Goal: Understand process/instructions: Learn how to perform a task or action

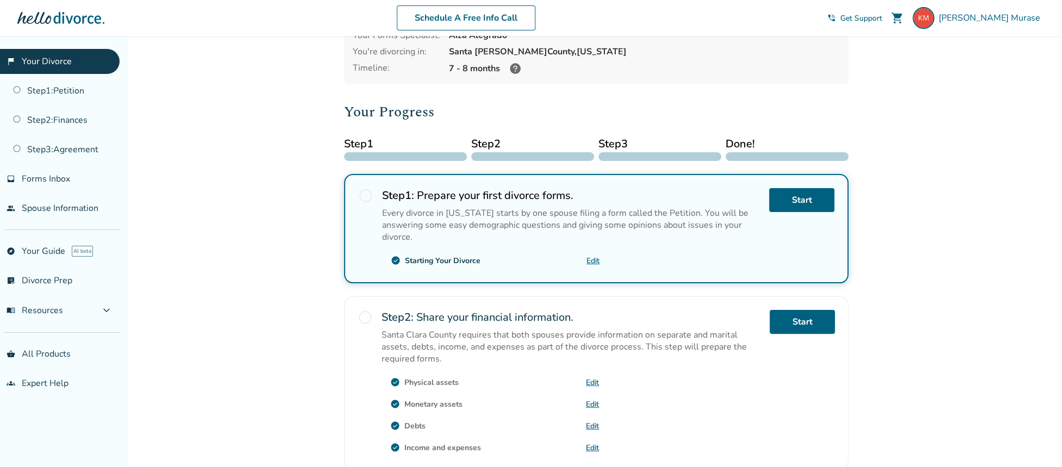
scroll to position [109, 0]
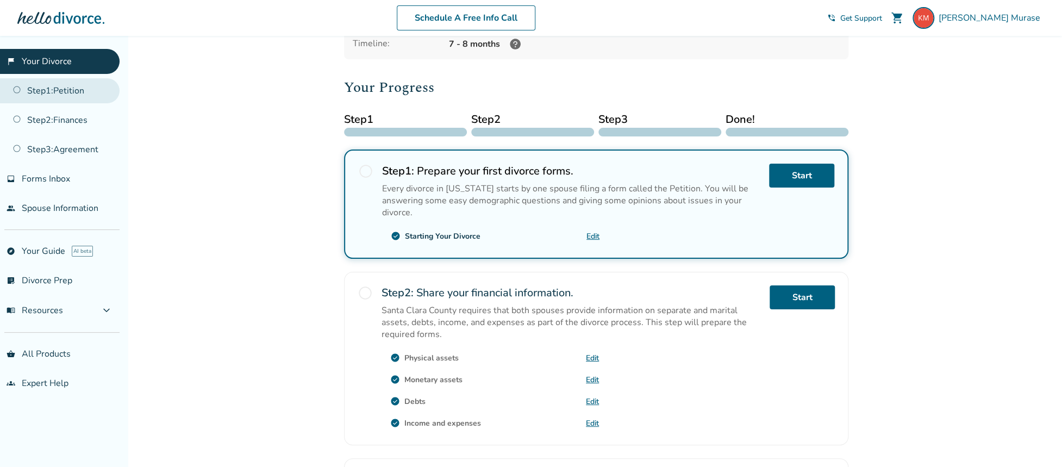
click at [73, 92] on link "Step 1 : Petition" at bounding box center [60, 90] width 120 height 25
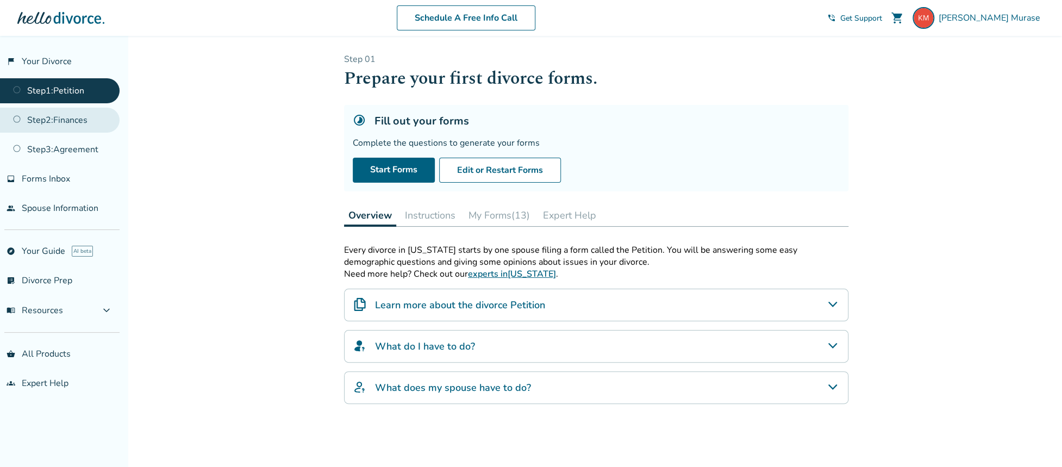
click at [59, 123] on link "Step 2 : Finances" at bounding box center [60, 120] width 120 height 25
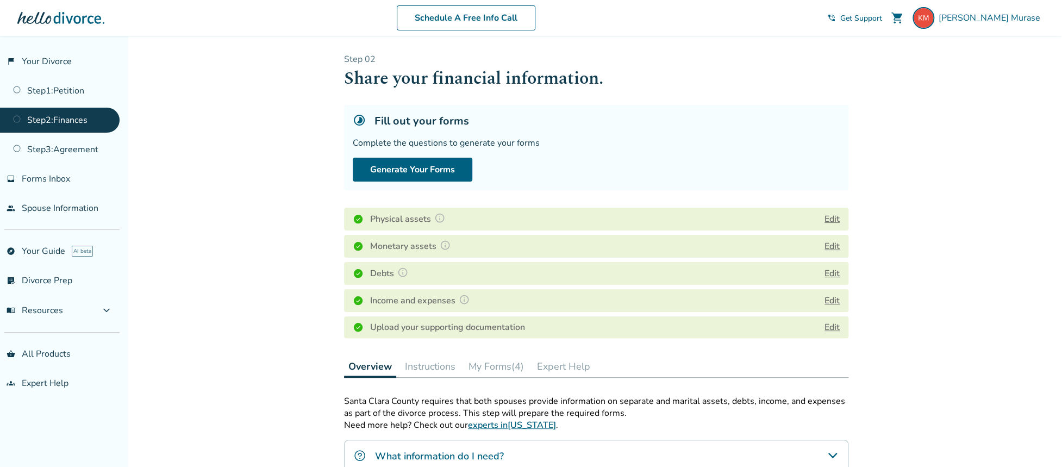
click at [971, 167] on div "Added to cart Step 0 2 Share your financial information. Fill out your forms Co…" at bounding box center [531, 388] width 1062 height 704
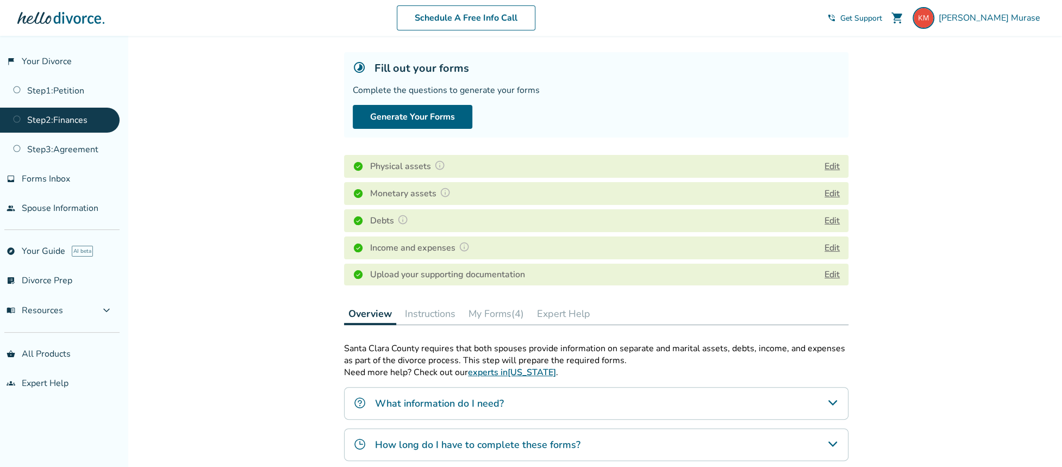
scroll to position [109, 0]
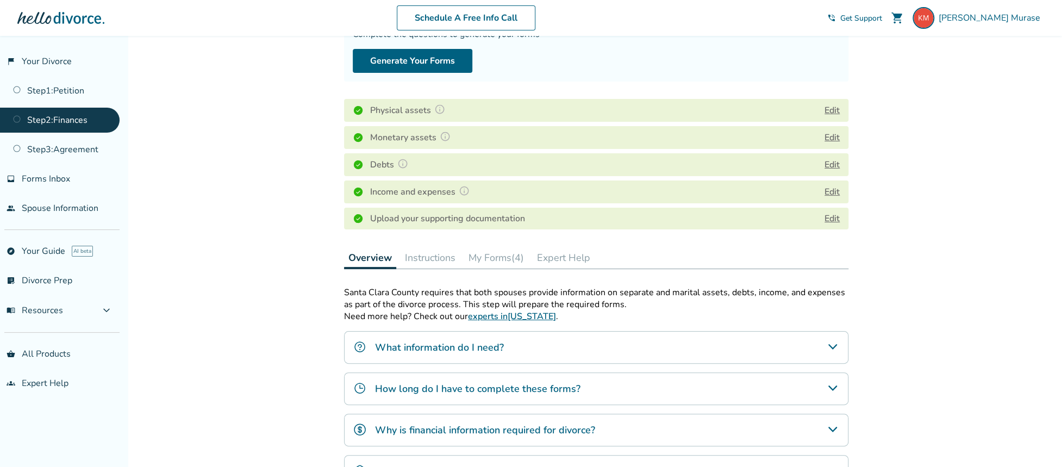
click at [509, 259] on button "My Forms (4)" at bounding box center [496, 258] width 64 height 22
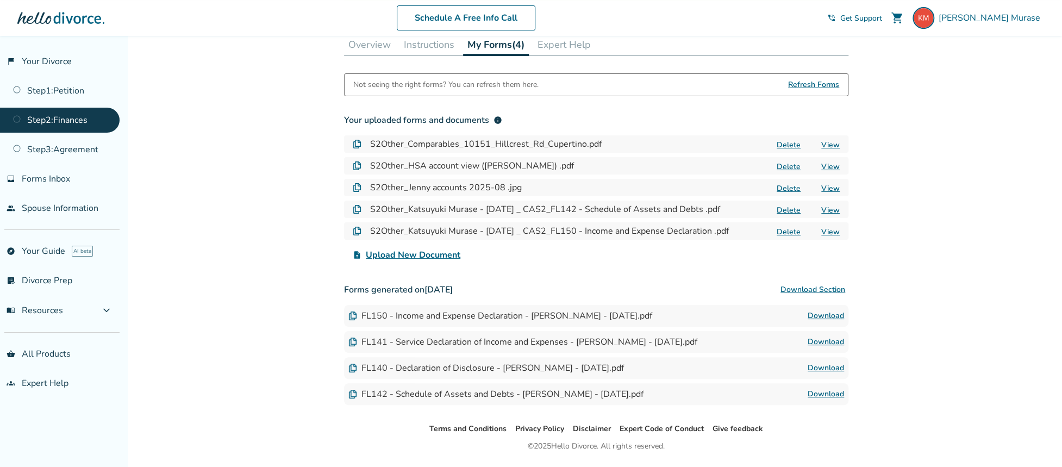
scroll to position [352, 0]
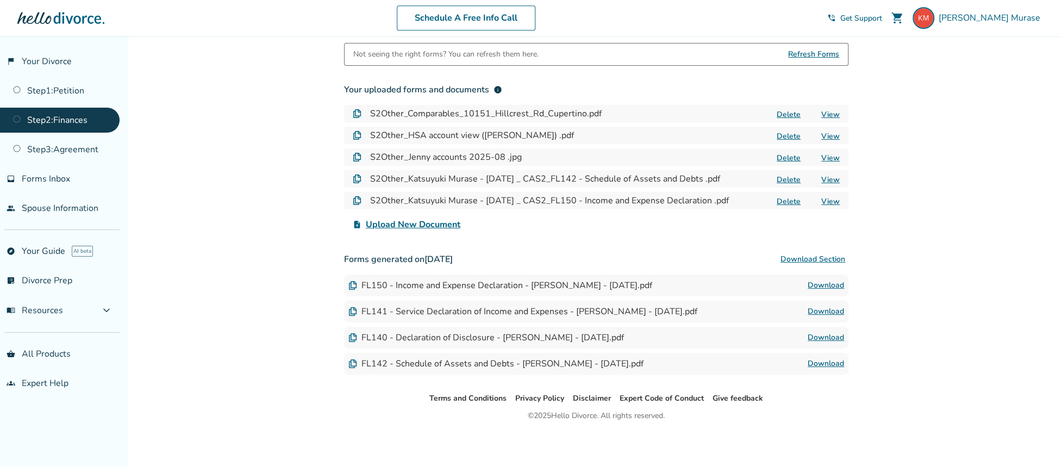
click at [411, 226] on span "Upload New Document" at bounding box center [413, 224] width 95 height 13
click at [0, 0] on input "upload_file Upload New Document" at bounding box center [0, 0] width 0 height 0
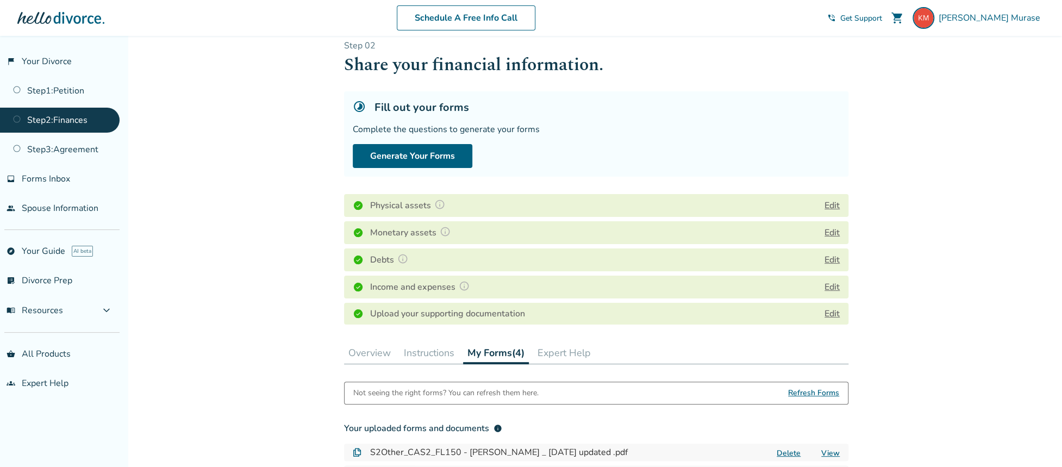
scroll to position [0, 0]
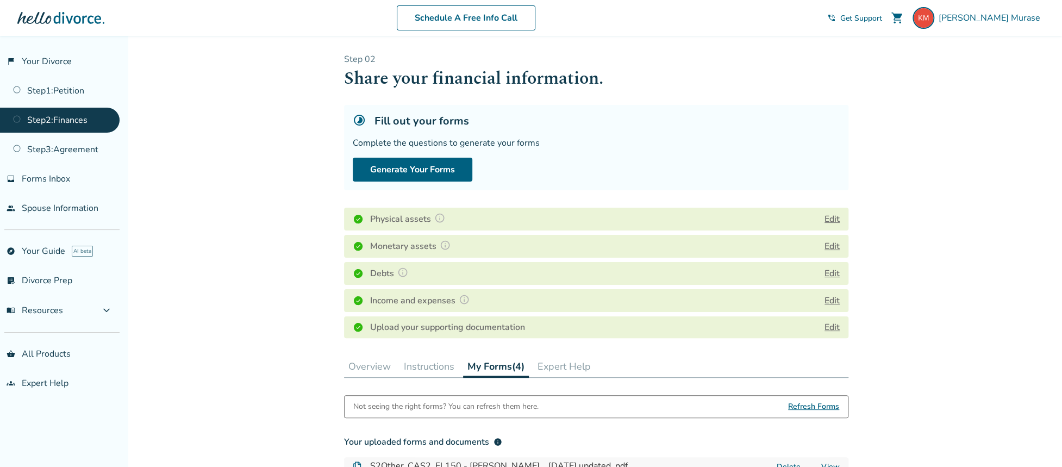
click at [209, 211] on div "Added to cart Step 0 2 Share your financial information. Fill out your forms Co…" at bounding box center [531, 439] width 1062 height 806
click at [67, 148] on link "Step 3 : Agreement" at bounding box center [60, 149] width 120 height 25
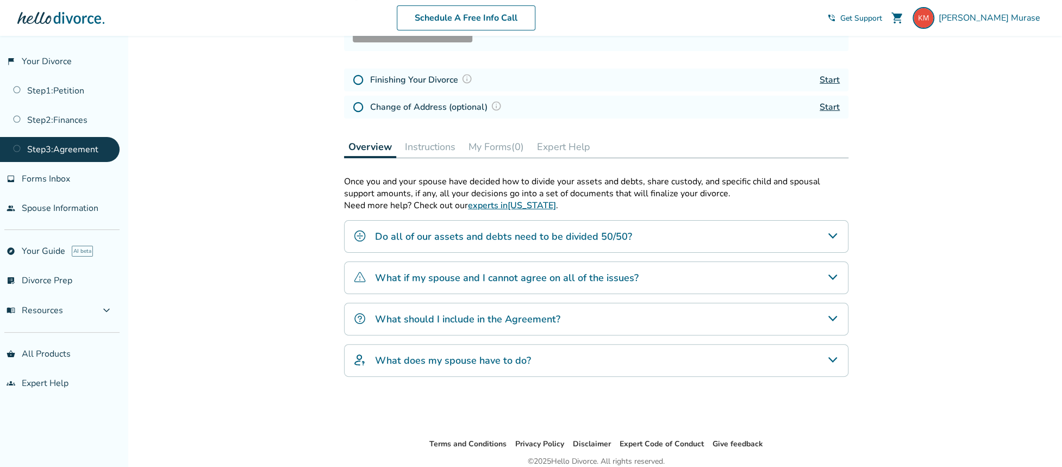
scroll to position [145, 0]
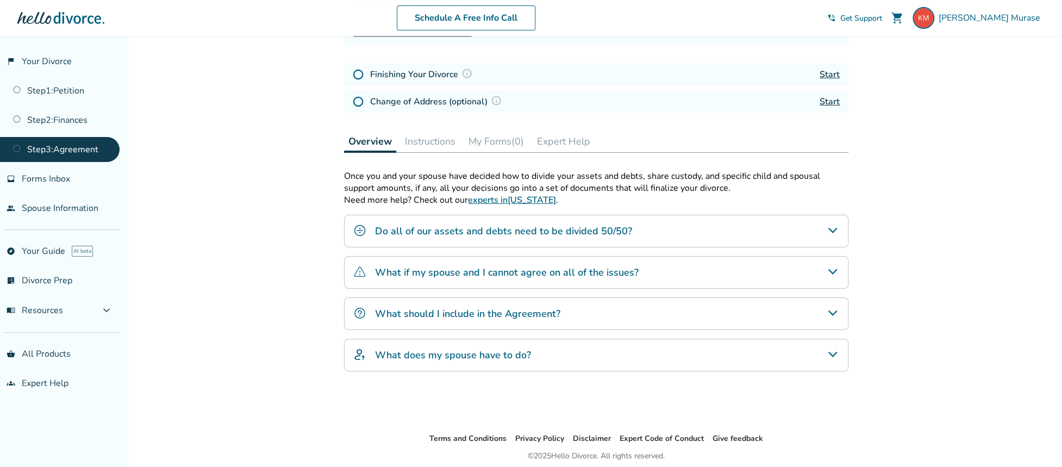
click at [994, 190] on div "Added to cart Step 0 3 Prepare your divorce agreement. Fill out your forms Comp…" at bounding box center [531, 199] width 1062 height 617
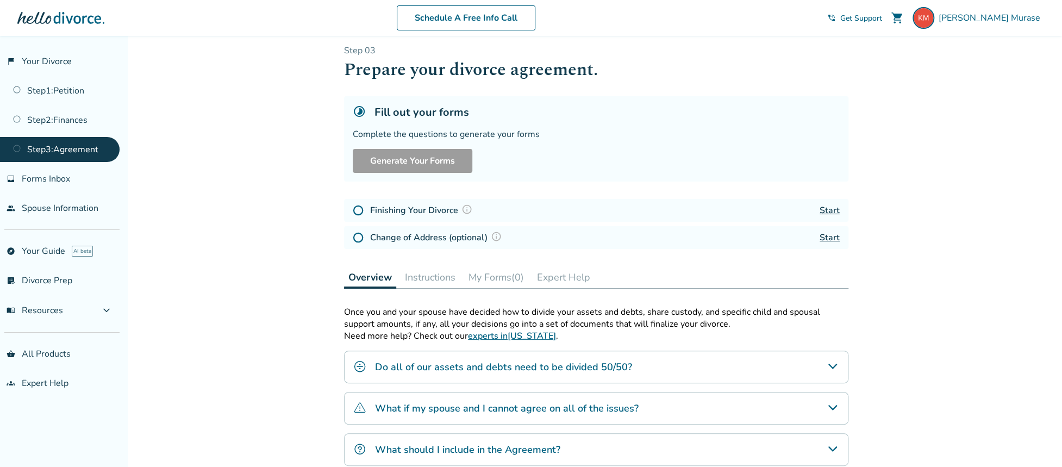
scroll to position [4, 0]
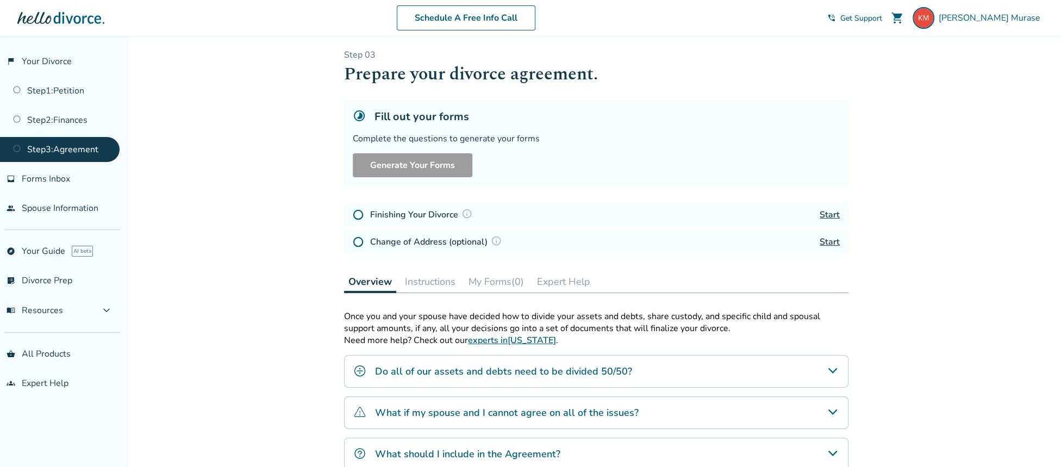
click at [358, 113] on icon at bounding box center [359, 115] width 13 height 13
click at [459, 117] on h5 "Fill out your forms" at bounding box center [422, 116] width 95 height 15
click at [80, 119] on link "Step 2 : Finances" at bounding box center [60, 120] width 120 height 25
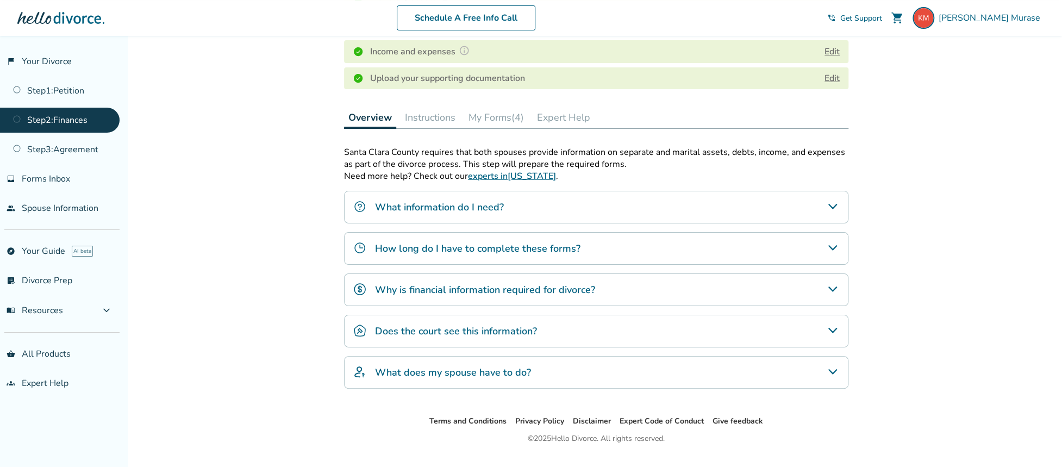
scroll to position [258, 0]
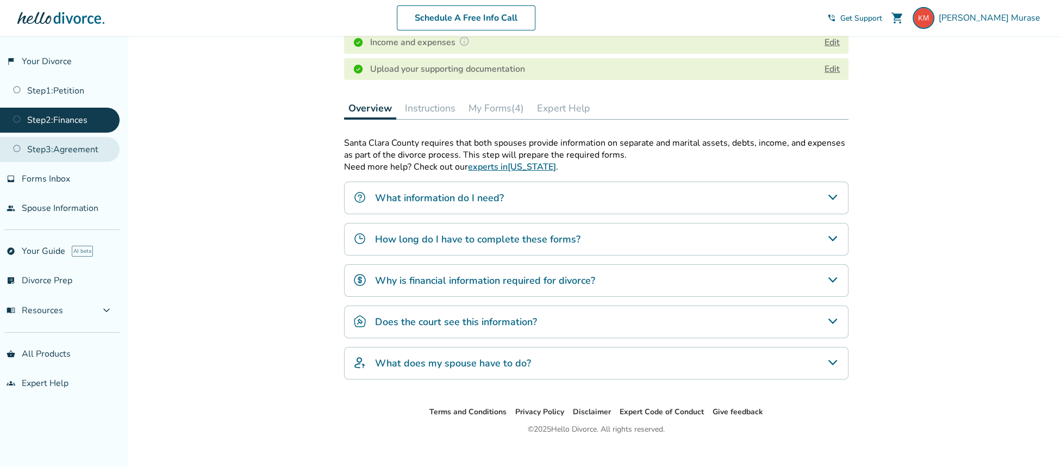
click at [71, 147] on link "Step 3 : Agreement" at bounding box center [60, 149] width 120 height 25
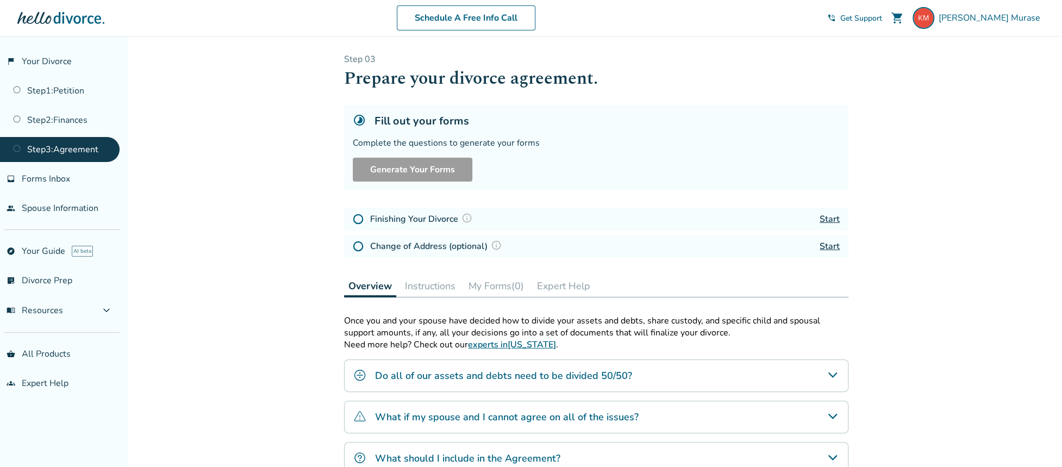
click at [355, 118] on icon at bounding box center [359, 120] width 13 height 13
click at [33, 60] on link "flag_2 Your Divorce" at bounding box center [60, 61] width 120 height 25
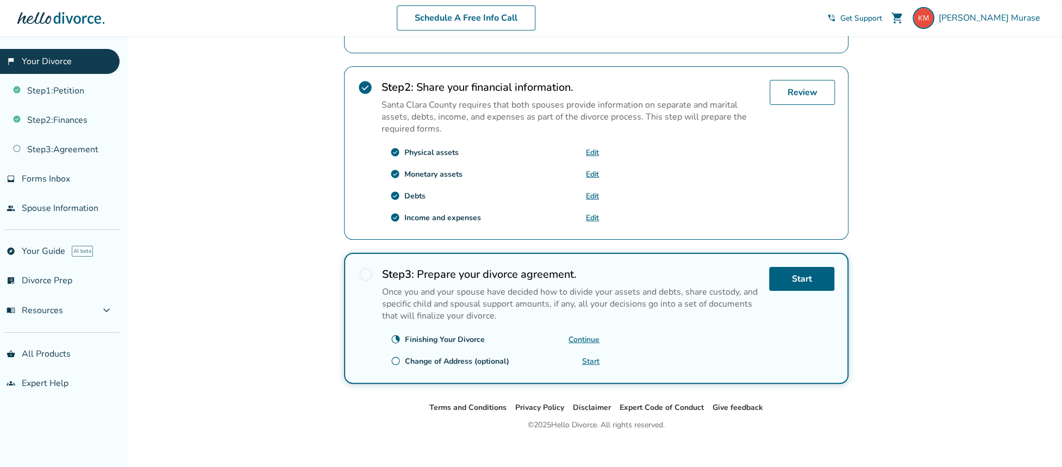
scroll to position [320, 0]
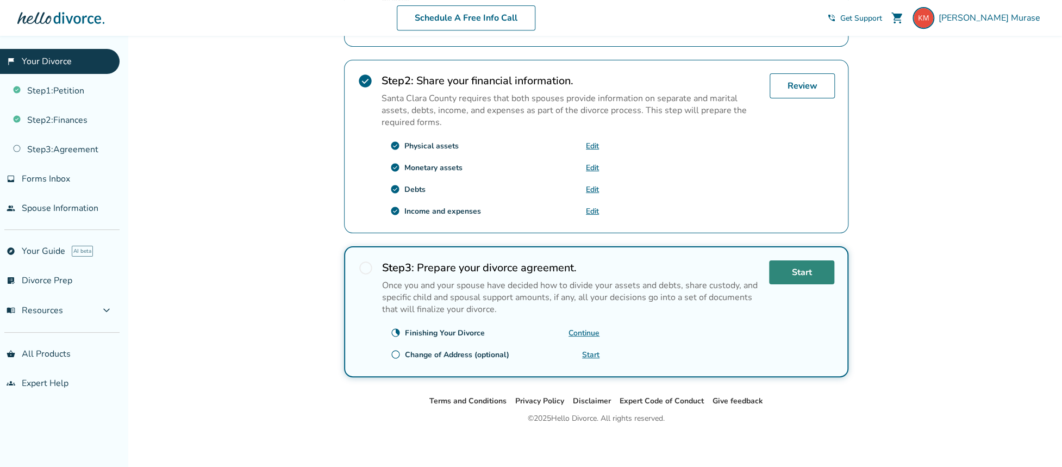
click at [797, 264] on link "Start" at bounding box center [801, 272] width 65 height 24
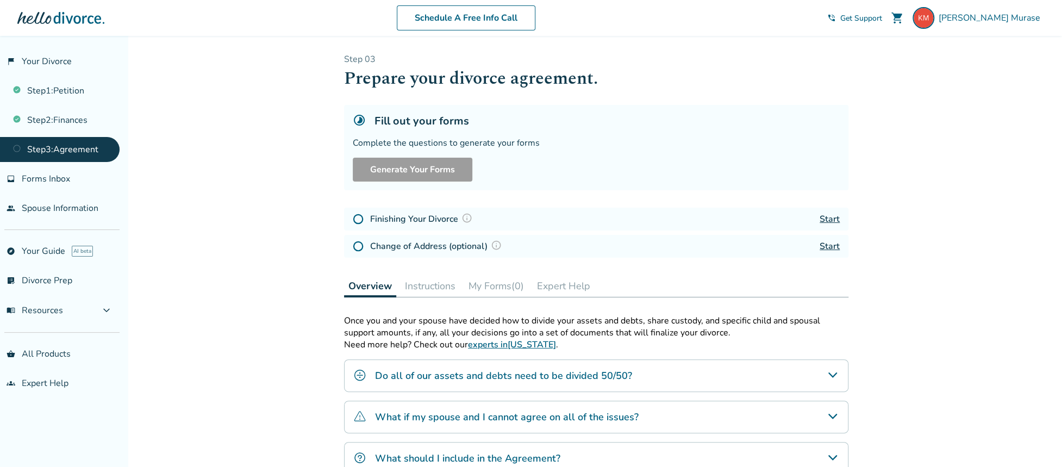
click at [425, 284] on button "Instructions" at bounding box center [430, 286] width 59 height 22
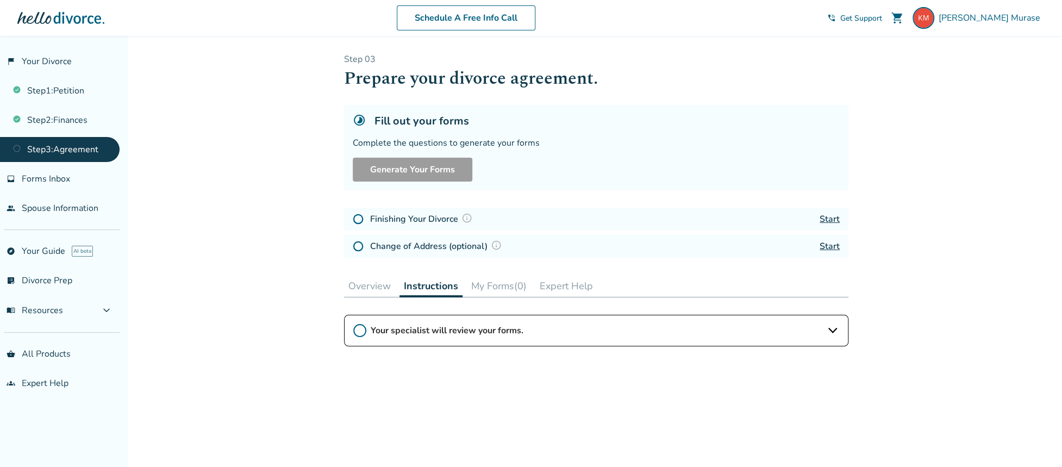
click at [357, 328] on icon at bounding box center [359, 330] width 13 height 13
click at [370, 290] on button "Overview" at bounding box center [369, 286] width 51 height 22
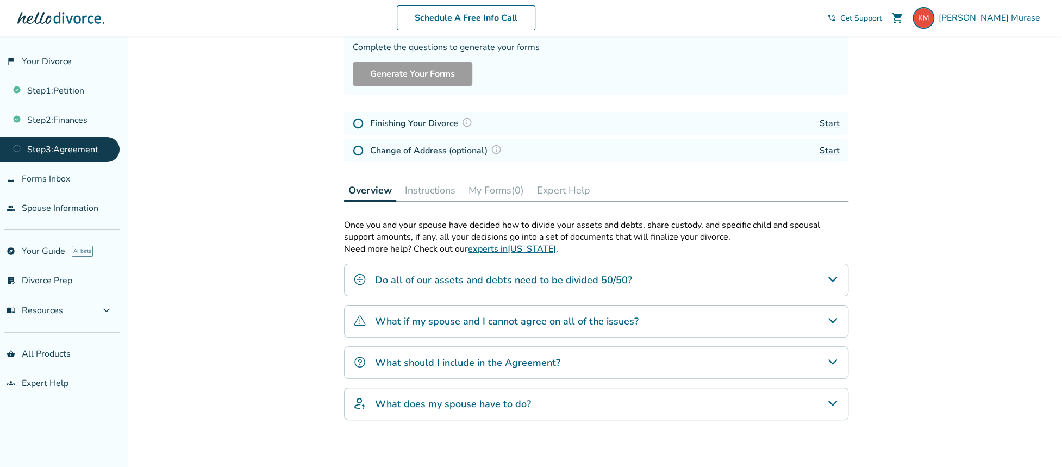
scroll to position [109, 0]
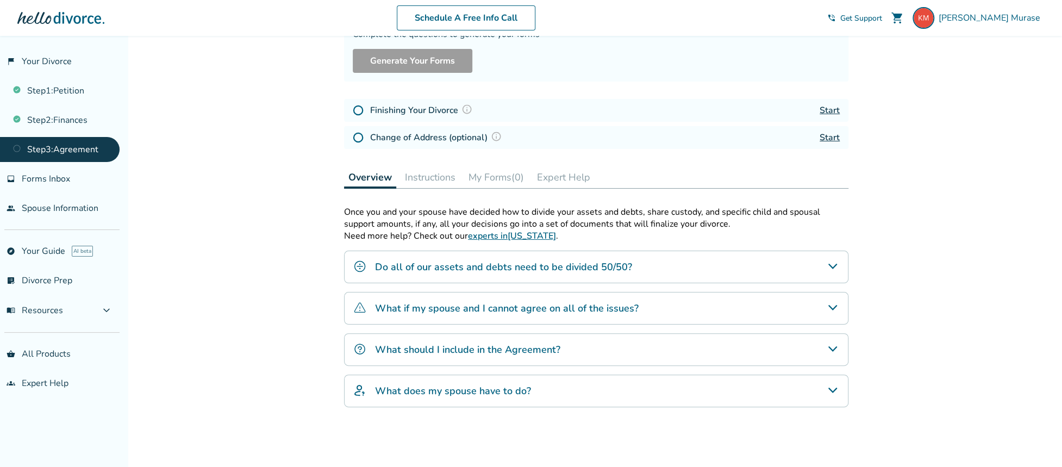
click at [533, 343] on h4 "What should I include in the Agreement?" at bounding box center [467, 350] width 185 height 14
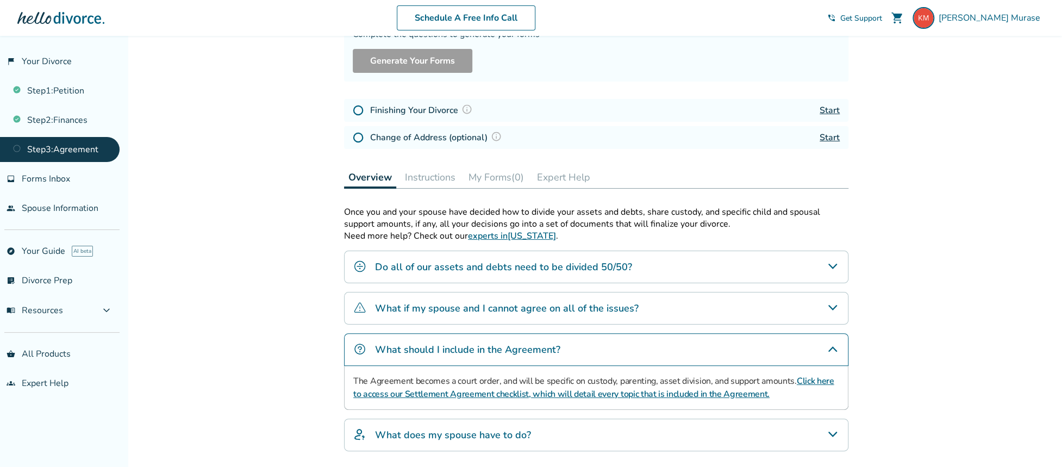
click at [772, 434] on div "What does my spouse have to do?" at bounding box center [596, 435] width 505 height 33
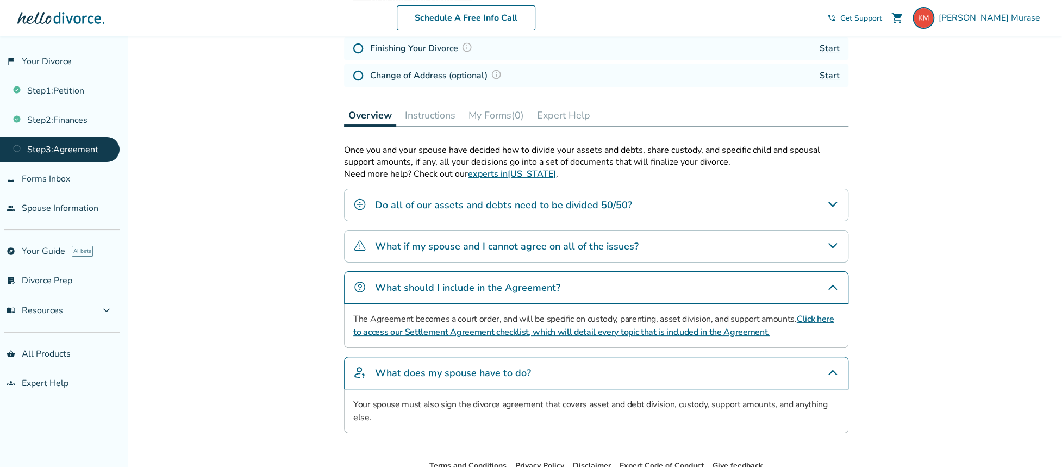
scroll to position [181, 0]
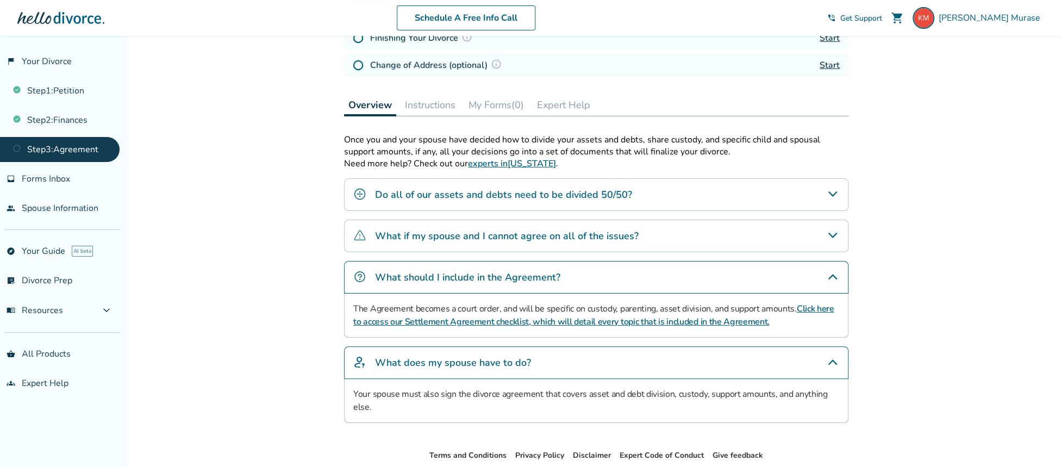
click at [950, 217] on div "Added to cart Step 0 3 Prepare your divorce agreement. Fill out your forms Comp…" at bounding box center [531, 190] width 1062 height 670
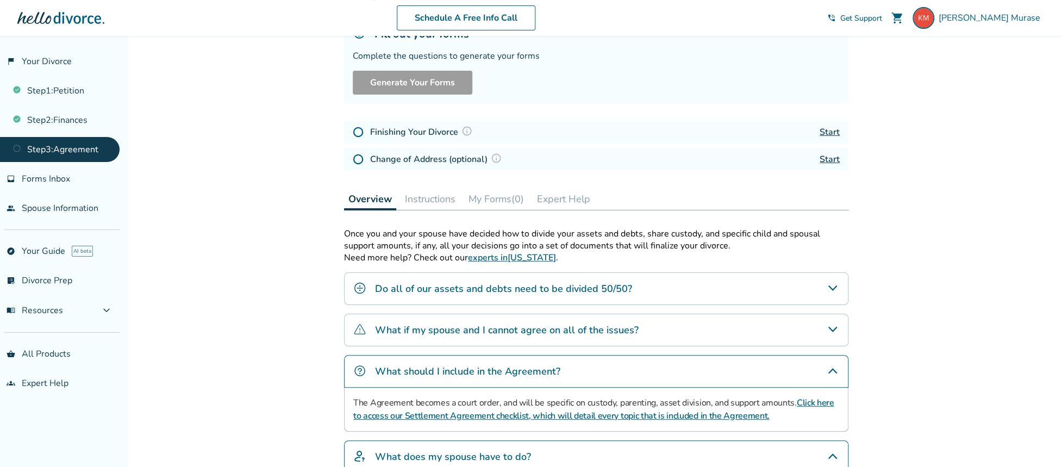
scroll to position [94, 0]
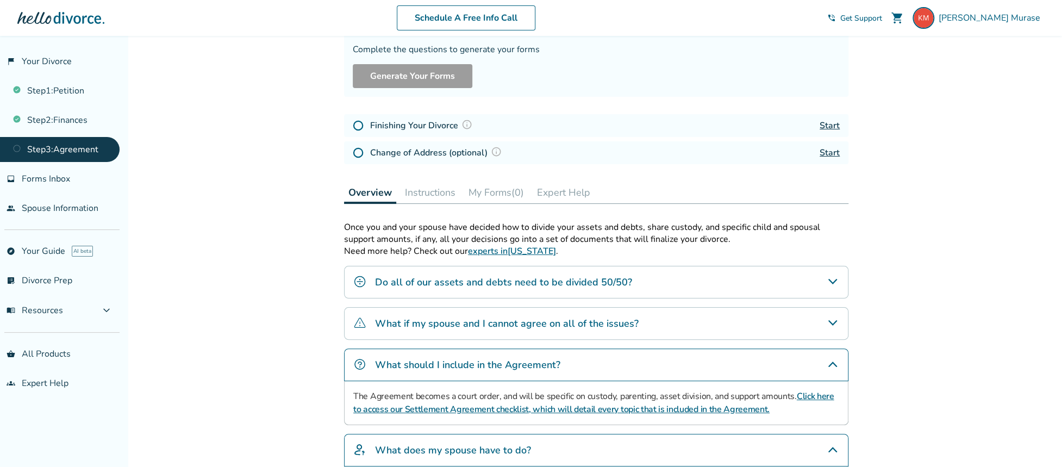
click at [916, 108] on div "Added to cart Step 0 3 Prepare your divorce agreement. Fill out your forms Comp…" at bounding box center [531, 277] width 1062 height 670
